Goal: Transaction & Acquisition: Obtain resource

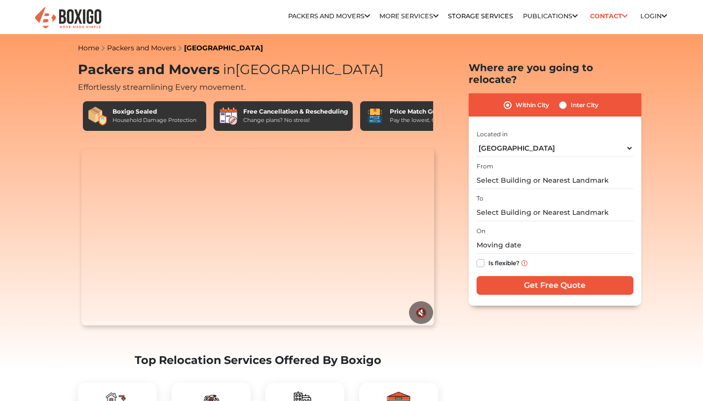
select select "[GEOGRAPHIC_DATA]"
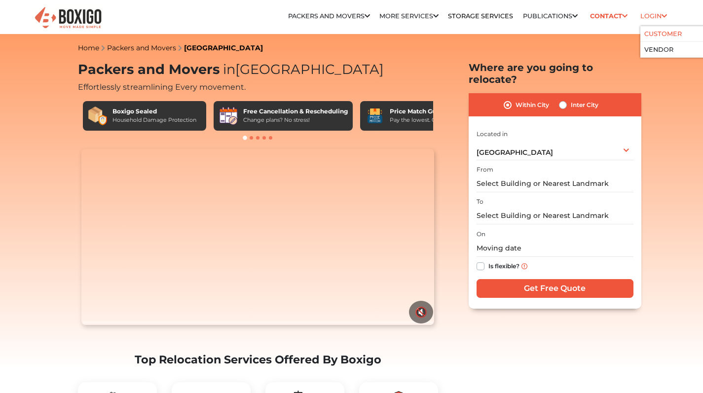
click at [652, 34] on link "Customer" at bounding box center [663, 33] width 38 height 7
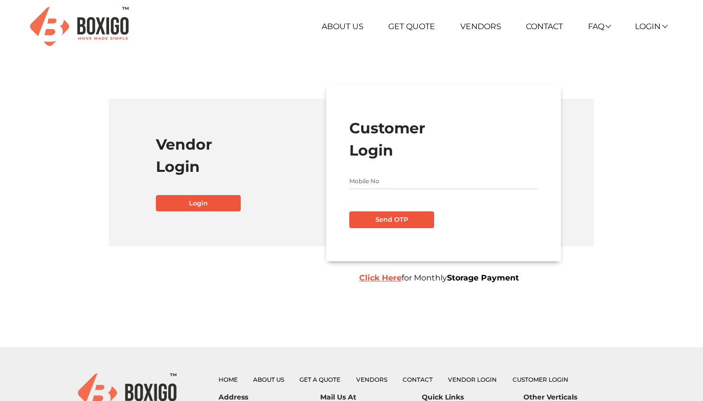
click at [388, 188] on input "text" at bounding box center [443, 181] width 188 height 16
type input "7003806854"
click at [399, 222] on button "Send OTP" at bounding box center [391, 219] width 85 height 17
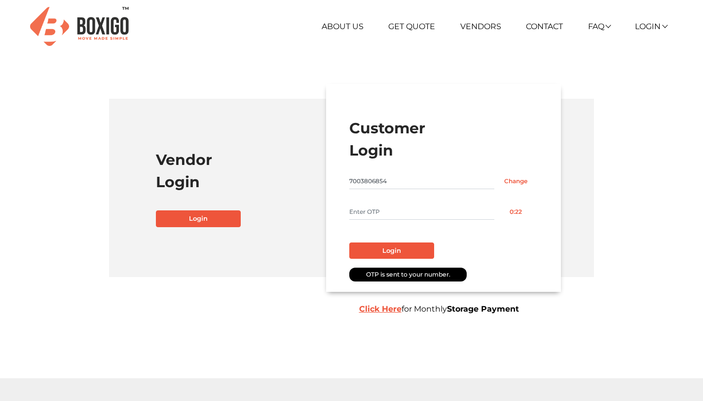
click at [404, 216] on input "text" at bounding box center [421, 212] width 145 height 16
type input "7861"
click at [417, 248] on button "Login" at bounding box center [391, 250] width 85 height 17
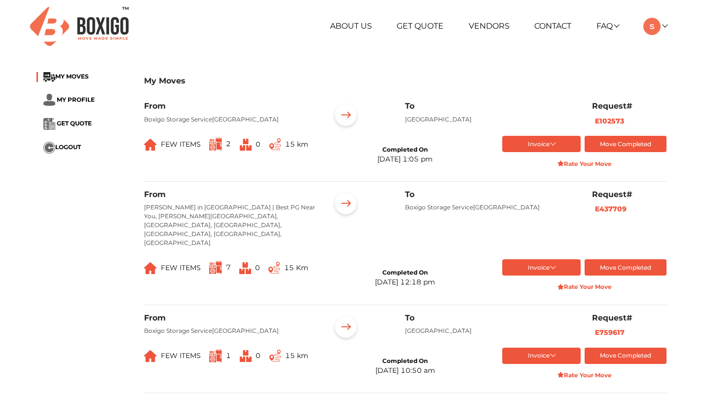
click at [82, 93] on ul "MY MOVES MY PROFILE GET QUOTE LOGOUT" at bounding box center [83, 112] width 93 height 81
click at [79, 97] on span "MY PROFILE" at bounding box center [76, 99] width 38 height 7
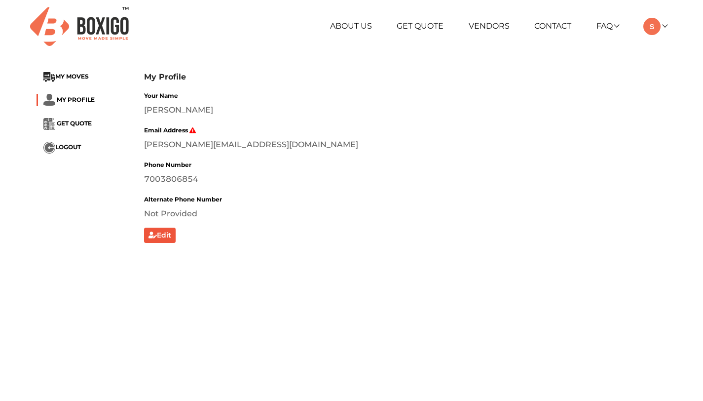
click at [619, 26] on ul "About Us Get Quote Vendors Contact FAQ Customer FAQ Vendor FAQ My Moves My Prof…" at bounding box center [459, 26] width 415 height 17
click at [665, 28] on link at bounding box center [654, 25] width 23 height 9
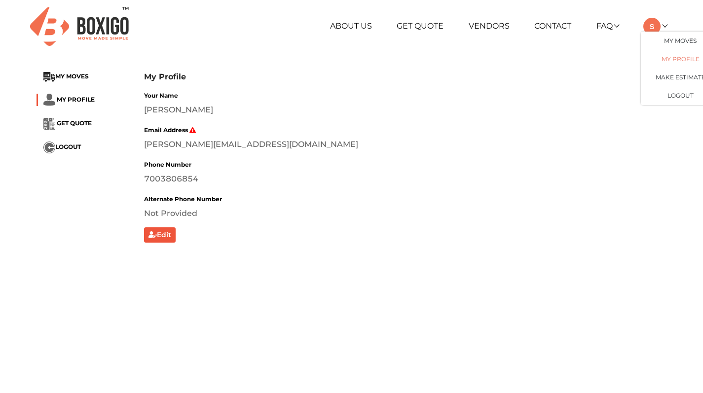
click at [685, 58] on link "My Profile" at bounding box center [680, 59] width 79 height 18
click at [75, 121] on span "GET QUOTE" at bounding box center [74, 122] width 35 height 7
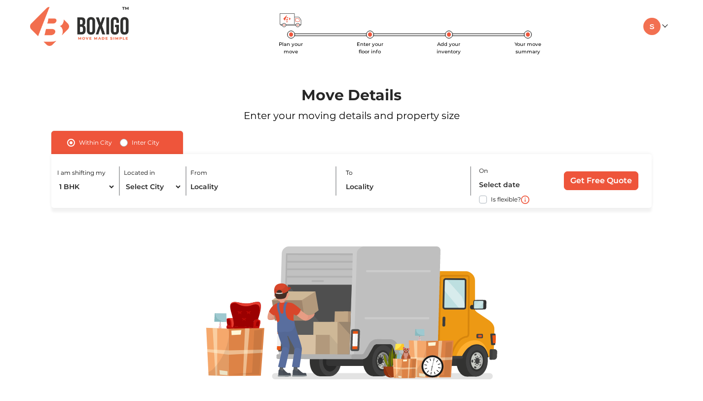
click at [367, 41] on span "Enter your floor info" at bounding box center [370, 48] width 27 height 14
click at [112, 21] on img at bounding box center [79, 26] width 99 height 39
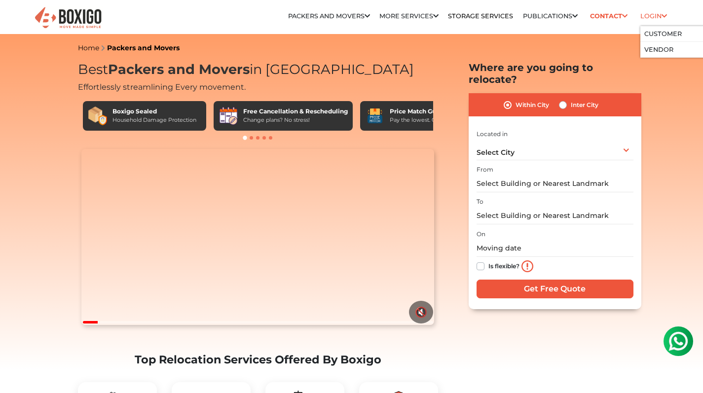
click at [642, 18] on link "Login" at bounding box center [653, 15] width 27 height 7
click at [649, 32] on link "Customer" at bounding box center [663, 33] width 38 height 7
